Goal: Task Accomplishment & Management: Manage account settings

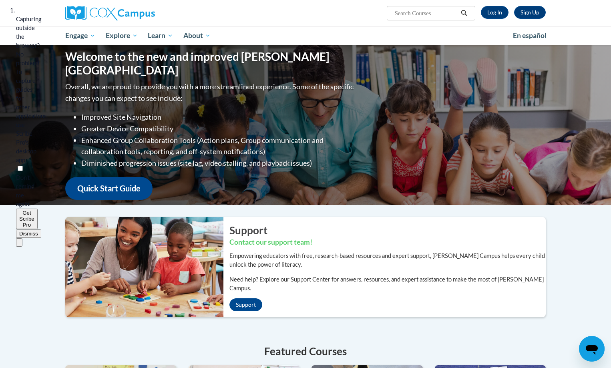
click at [41, 230] on button "Dismiss" at bounding box center [28, 234] width 25 height 8
click at [496, 13] on link "Log In" at bounding box center [495, 12] width 28 height 13
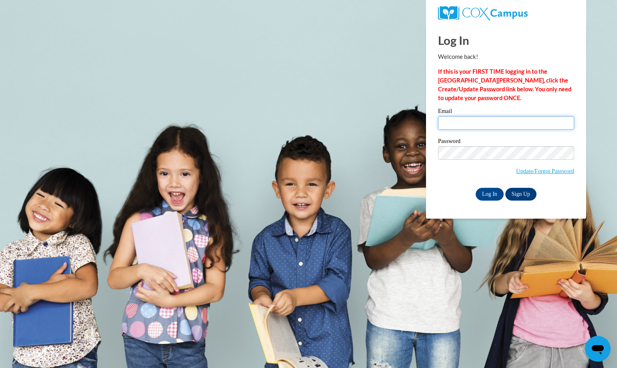
click at [492, 121] on input "Email" at bounding box center [506, 123] width 136 height 14
click at [456, 124] on input "Email" at bounding box center [506, 123] width 136 height 14
type input "latorri.west@dooly.k12.ga.us"
click at [487, 191] on input "Log In" at bounding box center [490, 194] width 28 height 13
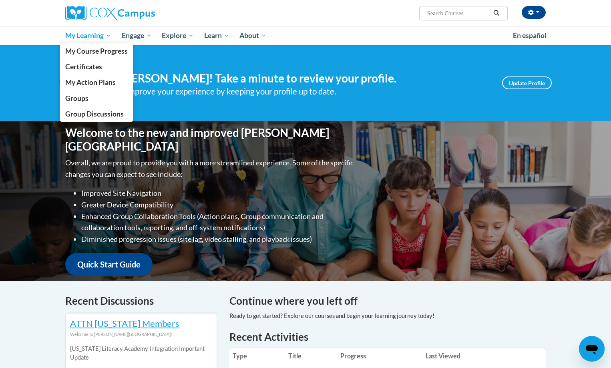
click at [109, 34] on span "My Learning" at bounding box center [88, 36] width 46 height 10
click at [86, 100] on span "Groups" at bounding box center [76, 98] width 23 height 8
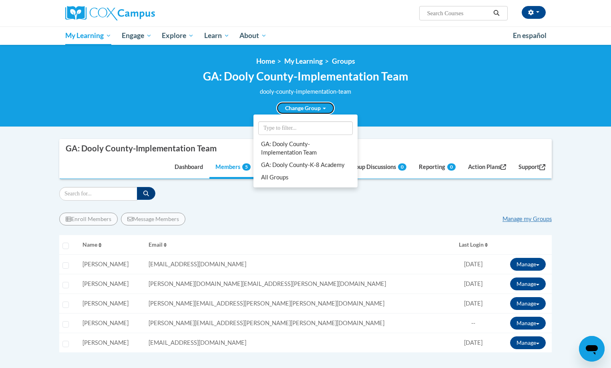
click at [321, 105] on link "Change Group" at bounding box center [305, 108] width 58 height 13
click at [290, 165] on link "GA: Dooly County-K-8 Academy" at bounding box center [305, 165] width 101 height 12
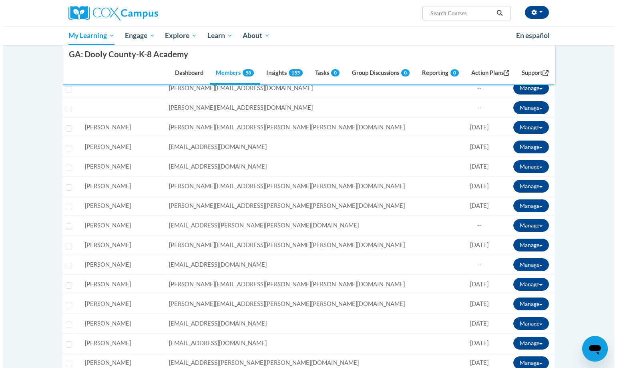
scroll to position [240, 0]
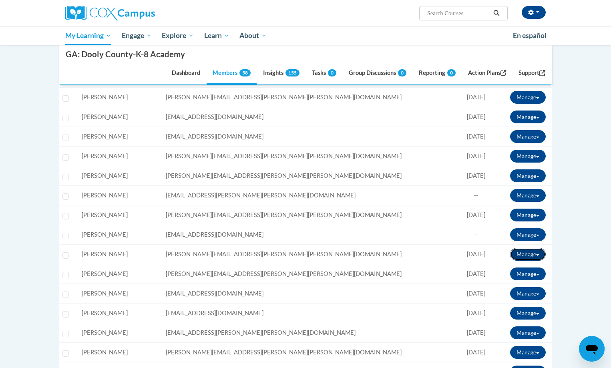
click at [535, 256] on button "Manage" at bounding box center [528, 254] width 36 height 13
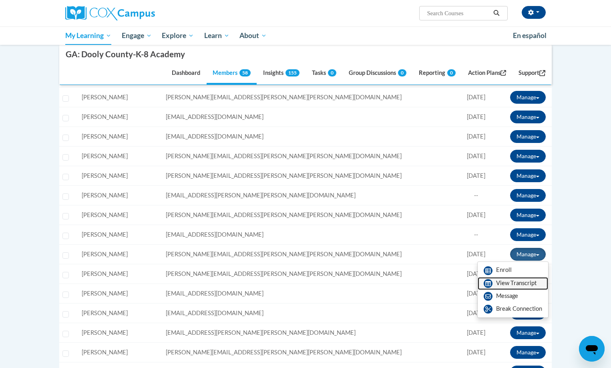
click at [520, 285] on link "View Transcript" at bounding box center [513, 283] width 71 height 13
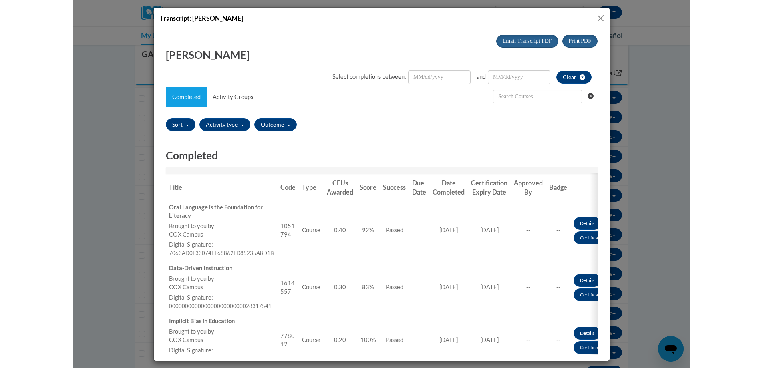
scroll to position [0, 0]
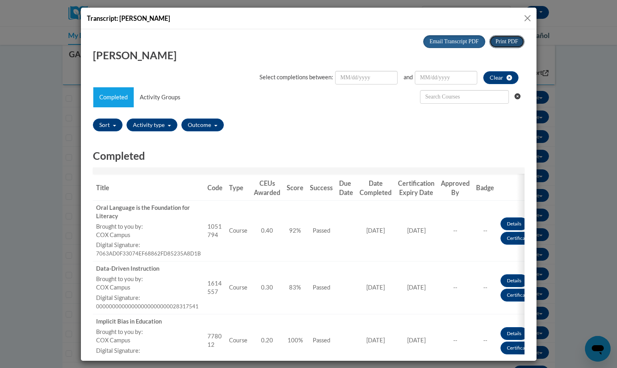
click at [499, 39] on span "Print PDF" at bounding box center [507, 41] width 22 height 6
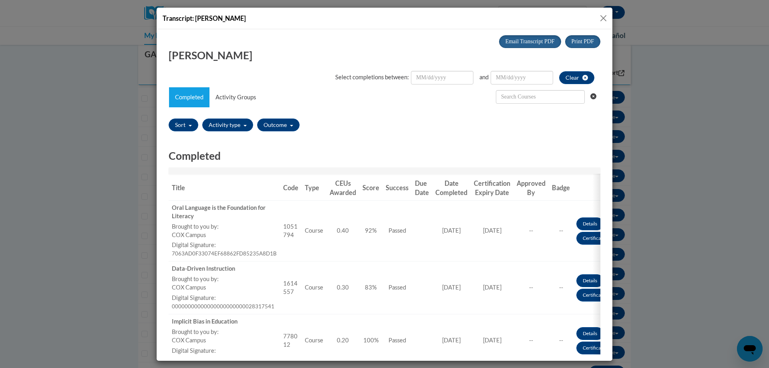
click at [611, 124] on div "Transcript: bruce davis" at bounding box center [384, 184] width 769 height 368
